Goal: Browse casually: Explore the website without a specific task or goal

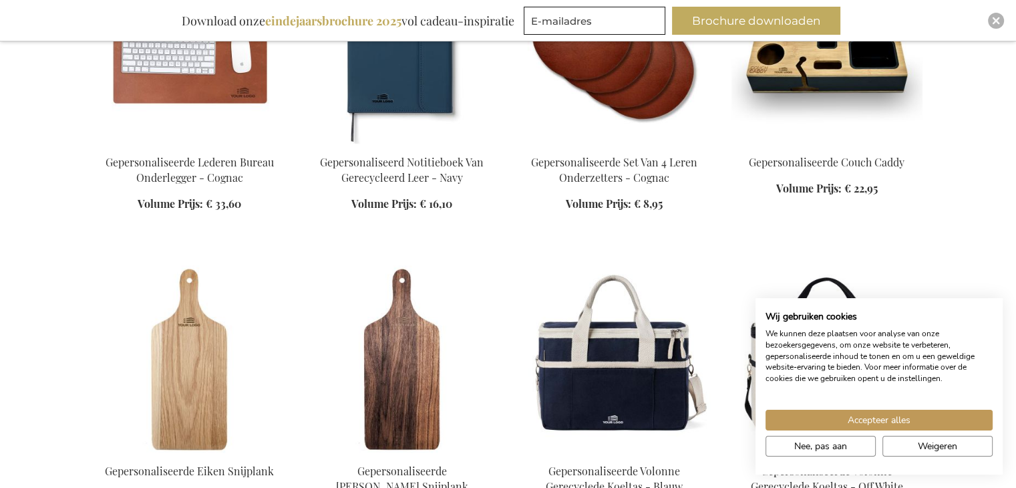
scroll to position [1403, 0]
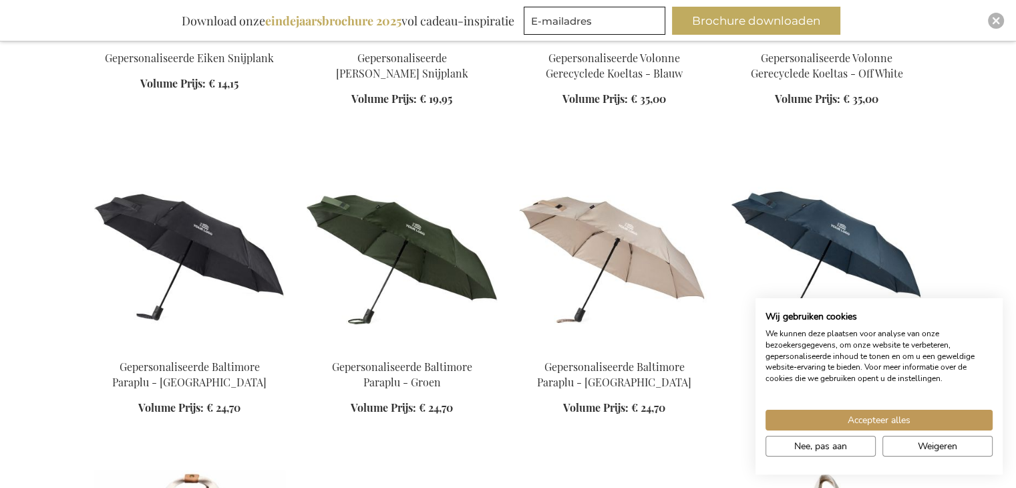
scroll to position [1871, 0]
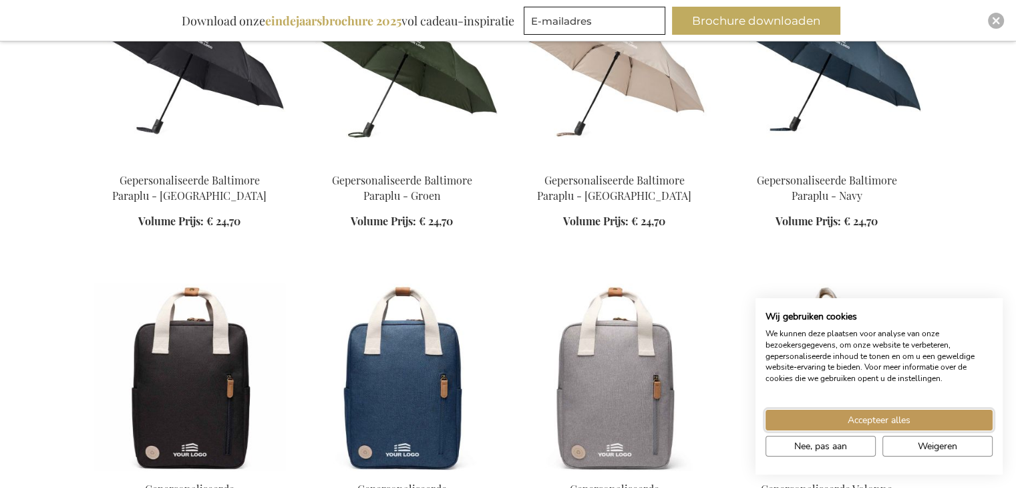
click at [876, 414] on span "Accepteer alles" at bounding box center [879, 420] width 63 height 14
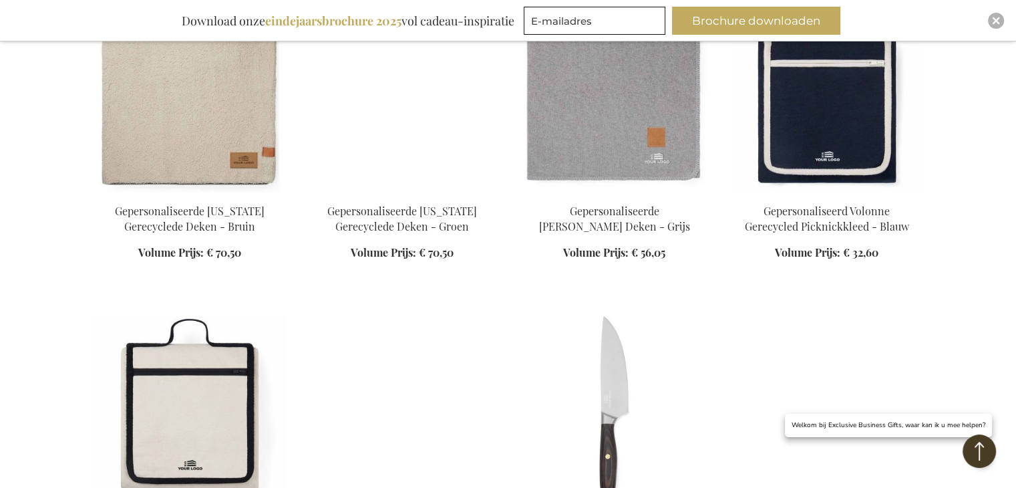
scroll to position [2873, 0]
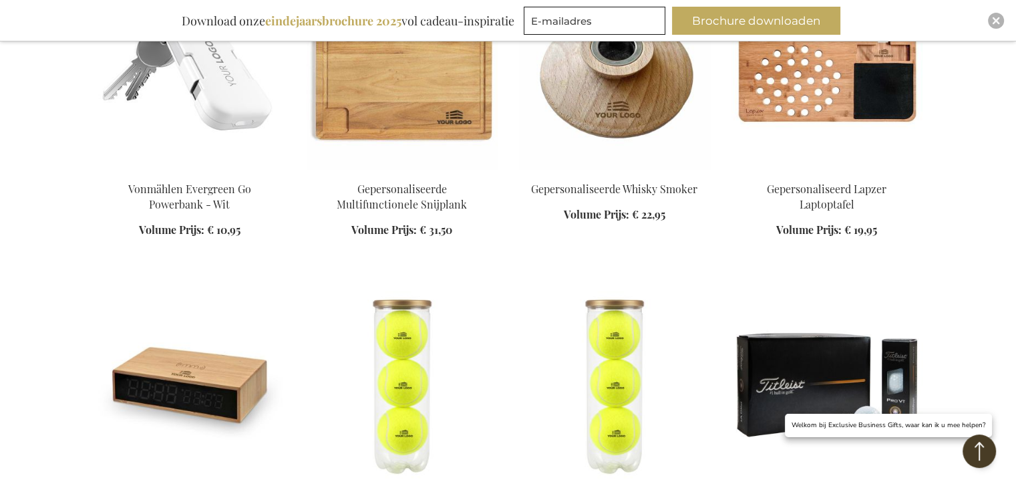
scroll to position [4143, 0]
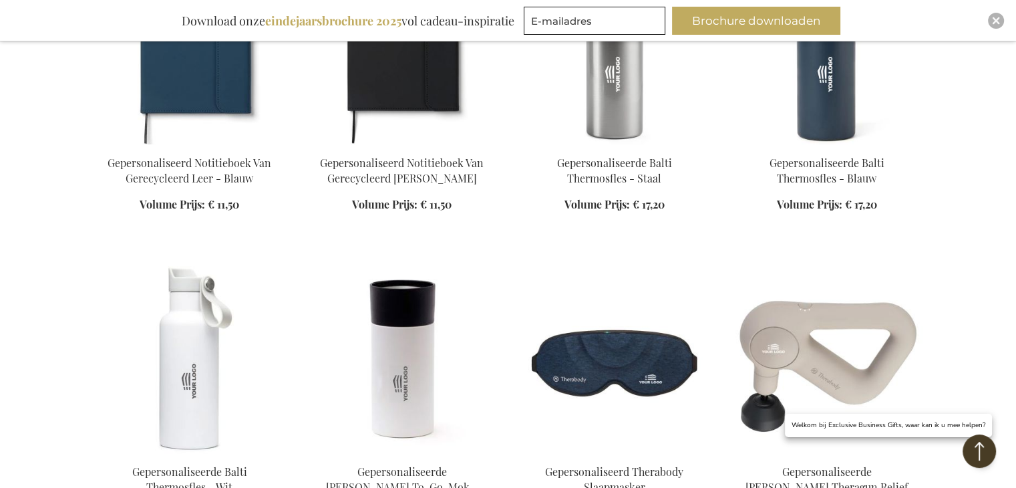
scroll to position [5078, 0]
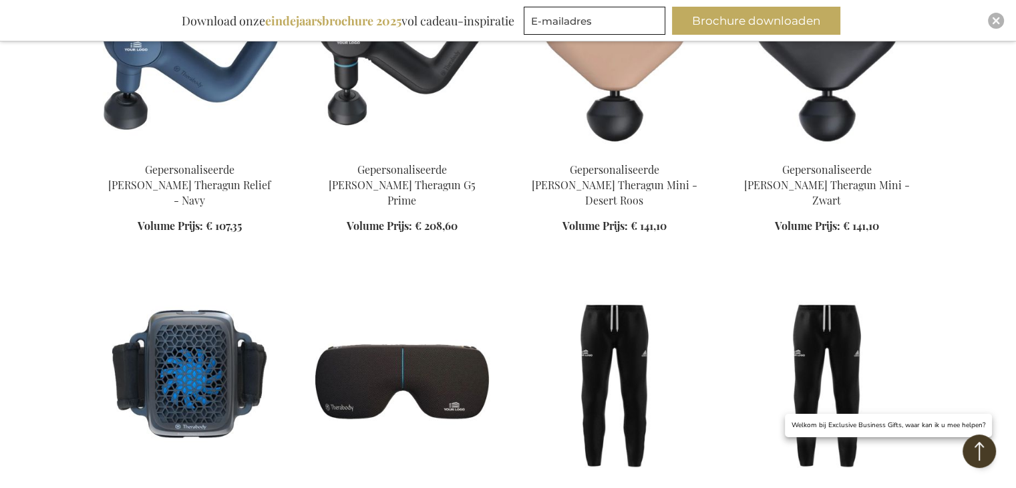
scroll to position [5680, 0]
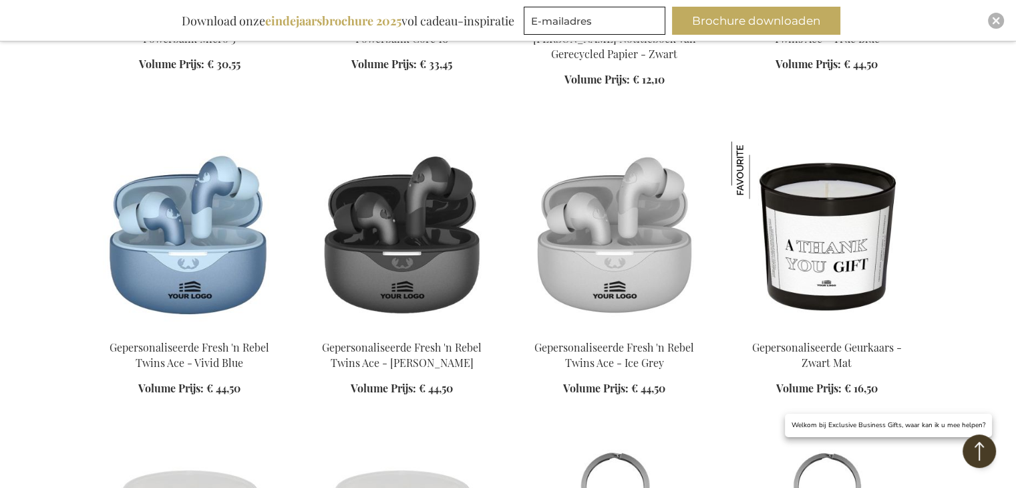
scroll to position [7818, 0]
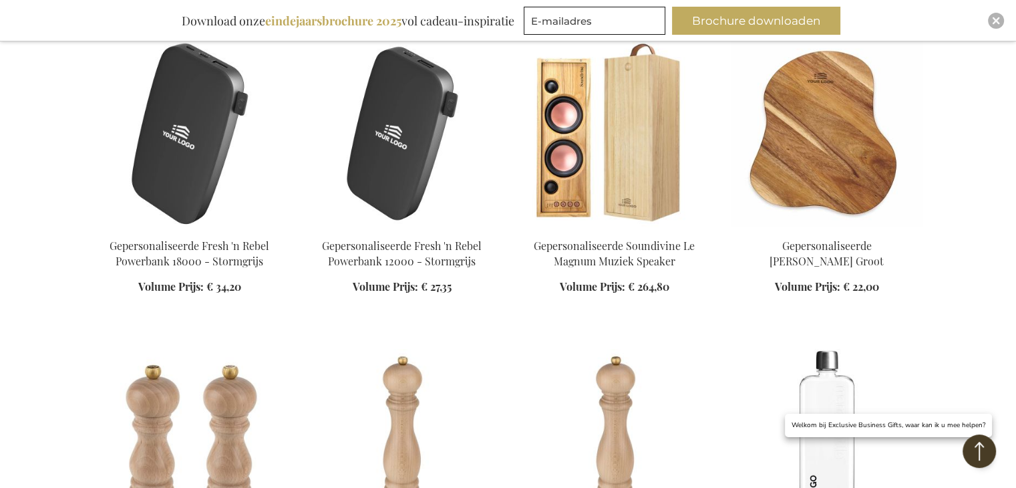
scroll to position [9422, 0]
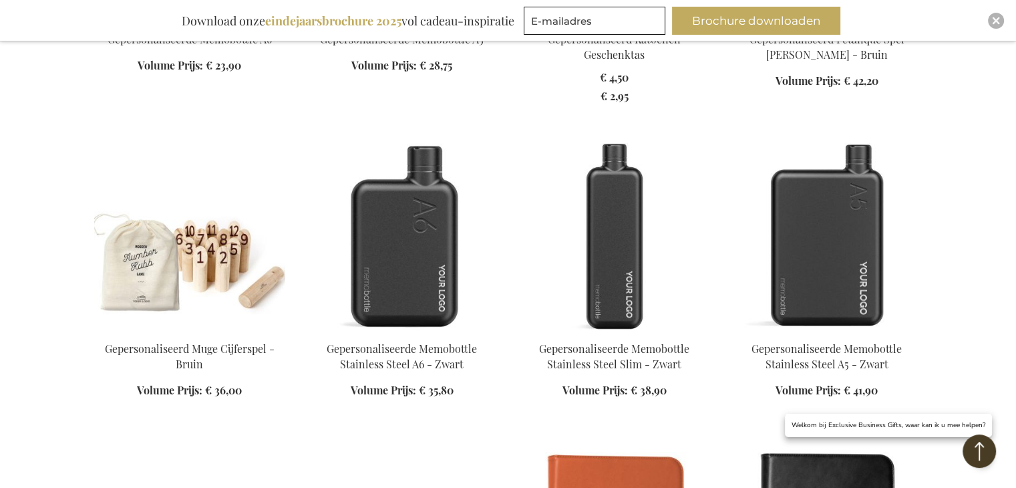
scroll to position [10290, 0]
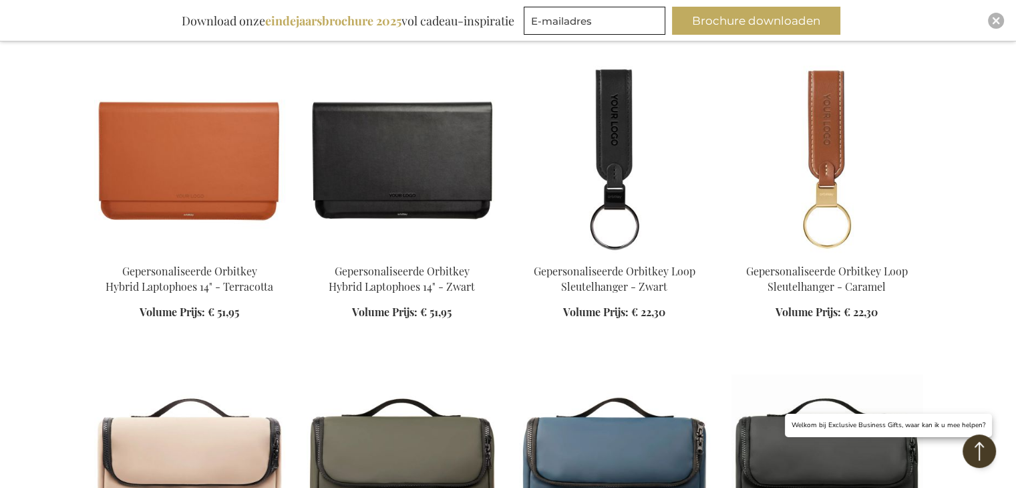
scroll to position [11293, 0]
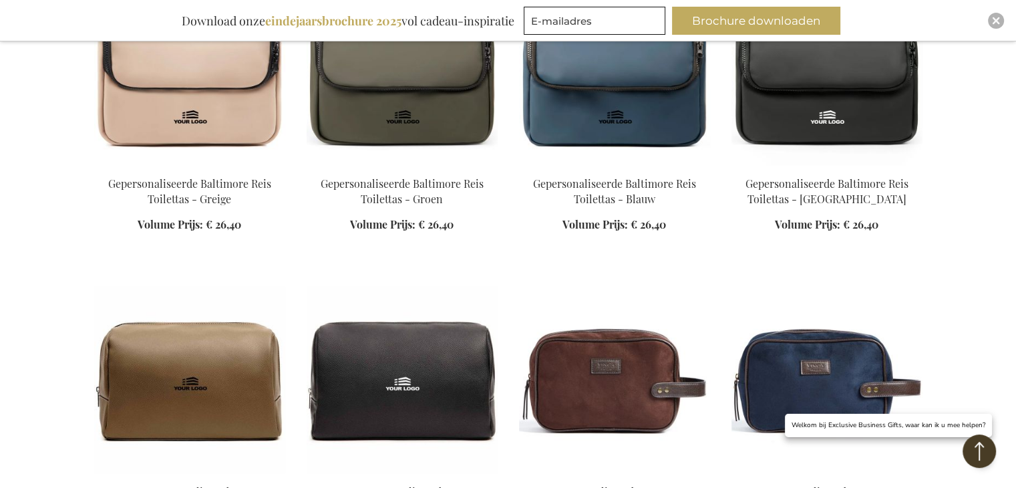
scroll to position [11627, 0]
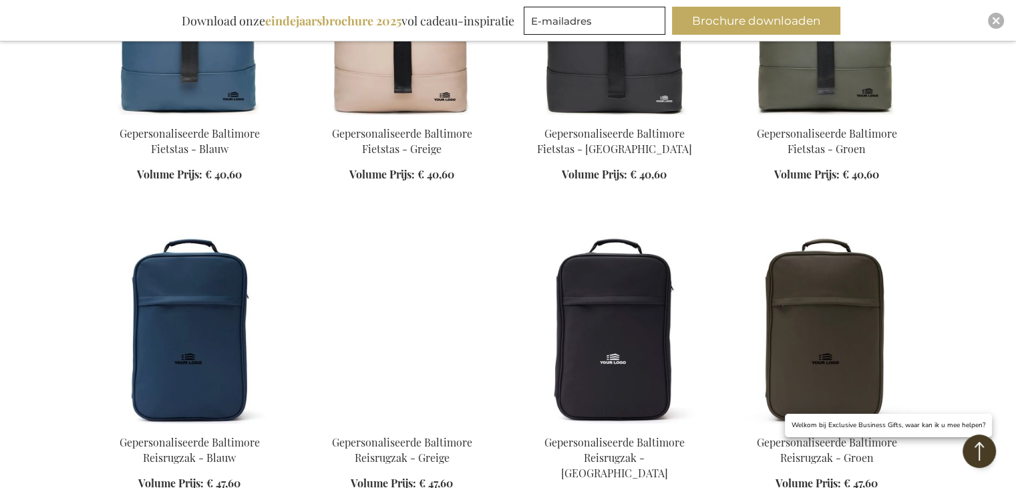
scroll to position [13297, 0]
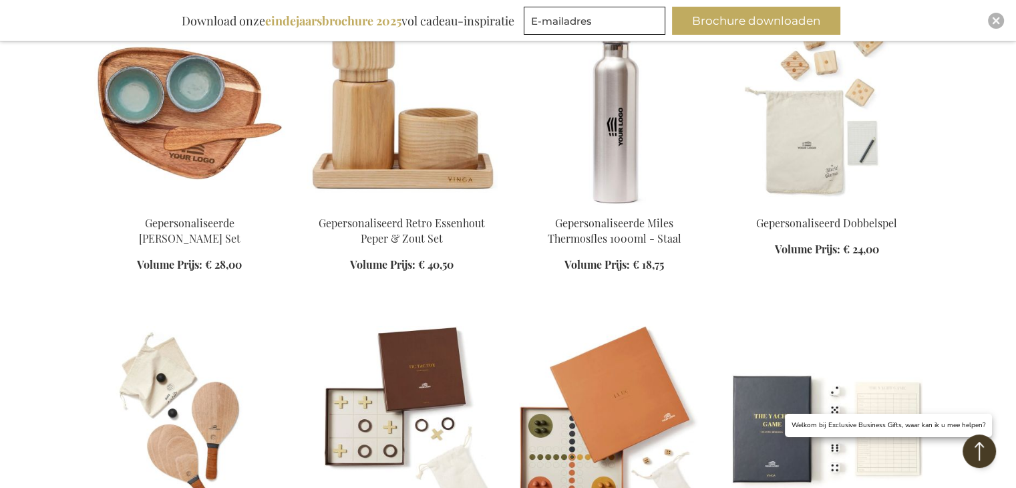
scroll to position [14166, 0]
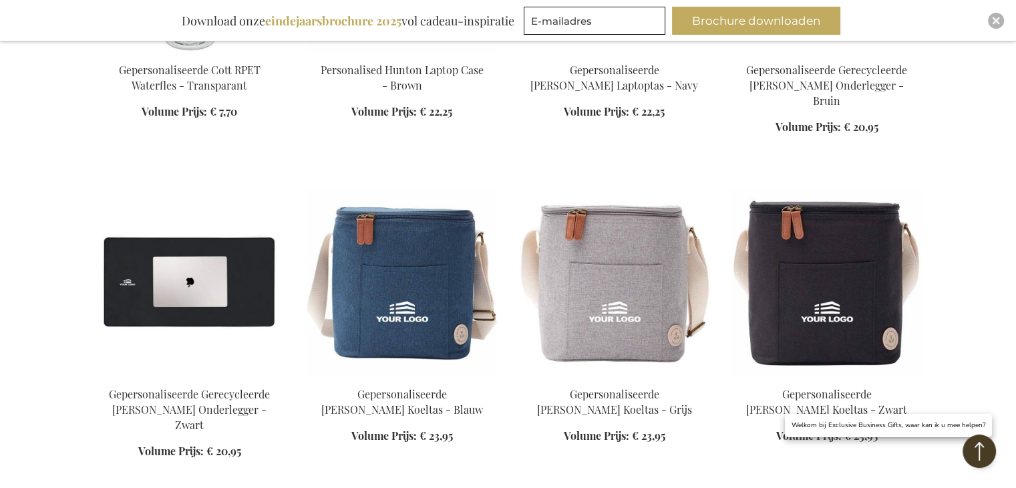
scroll to position [15898, 0]
